Goal: Find specific page/section: Find specific page/section

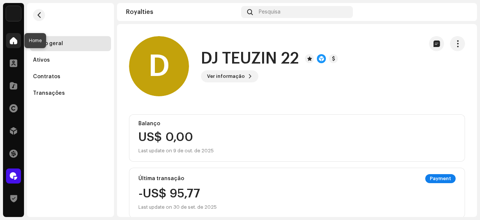
click at [14, 40] on span at bounding box center [14, 41] width 8 height 6
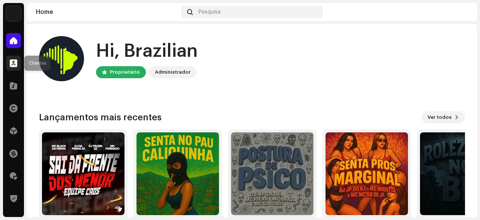
click at [17, 66] on span at bounding box center [14, 63] width 8 height 6
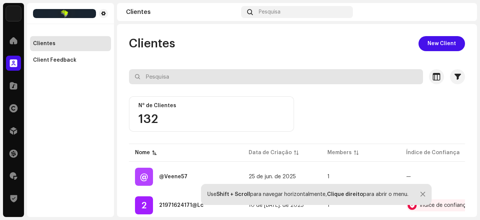
click at [142, 76] on input "text" at bounding box center [276, 76] width 294 height 15
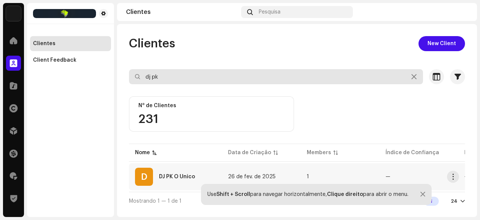
type input "dj pk"
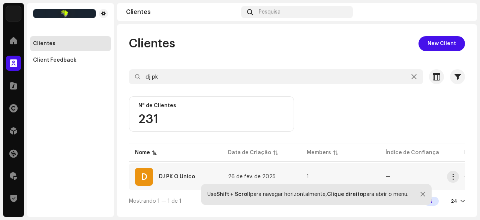
click at [177, 175] on div "DJ PK O Único" at bounding box center [177, 176] width 36 height 5
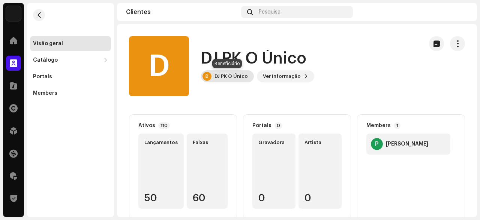
click at [234, 77] on div "DJ PK O Único" at bounding box center [231, 76] width 33 height 6
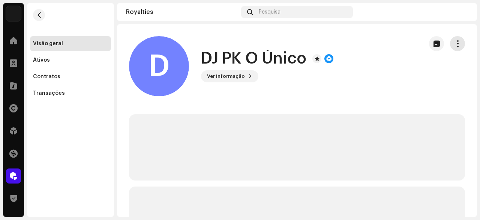
click at [455, 48] on button "button" at bounding box center [457, 43] width 15 height 15
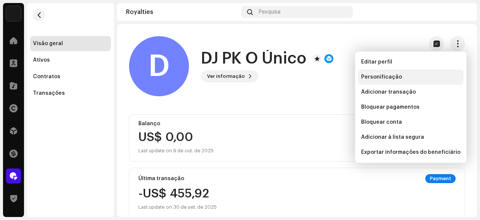
click at [369, 75] on span "Personificação" at bounding box center [381, 77] width 41 height 6
